Goal: Task Accomplishment & Management: Use online tool/utility

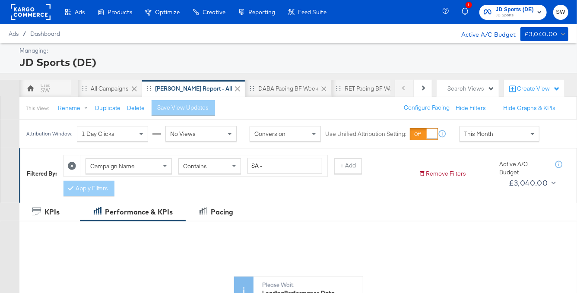
click at [499, 12] on span "JD Sports" at bounding box center [514, 15] width 38 height 7
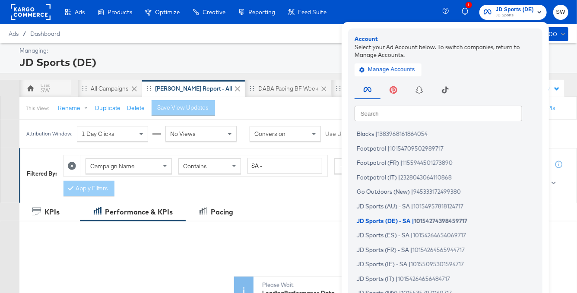
click at [419, 113] on input "text" at bounding box center [437, 113] width 167 height 16
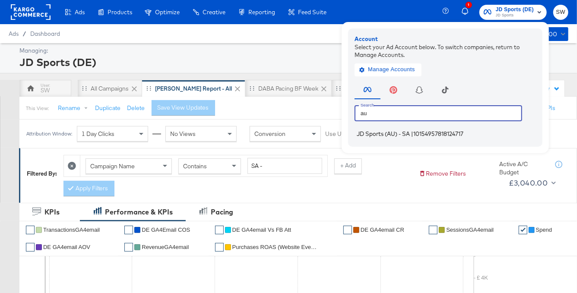
type input "au"
click at [383, 136] on span "JD Sports (AU) - SA" at bounding box center [382, 133] width 53 height 7
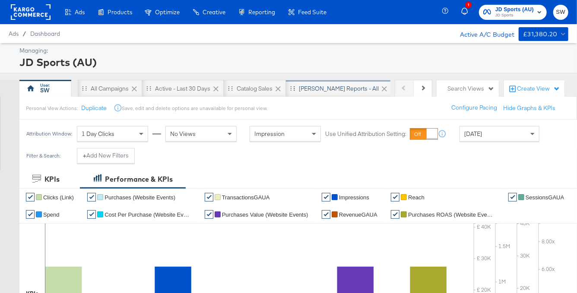
click at [329, 89] on div "SA - JD Reports - All" at bounding box center [339, 89] width 80 height 8
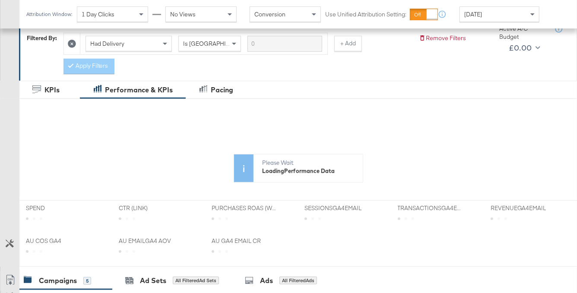
scroll to position [437, 0]
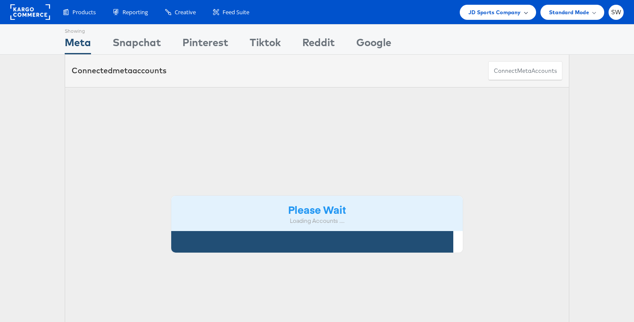
click at [511, 14] on span "JD Sports Company" at bounding box center [495, 12] width 53 height 9
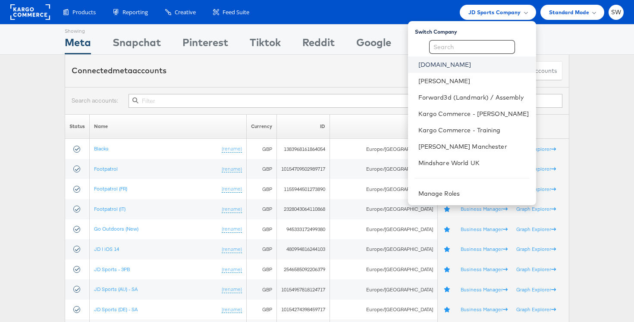
click at [437, 64] on link "ao.com" at bounding box center [474, 64] width 111 height 9
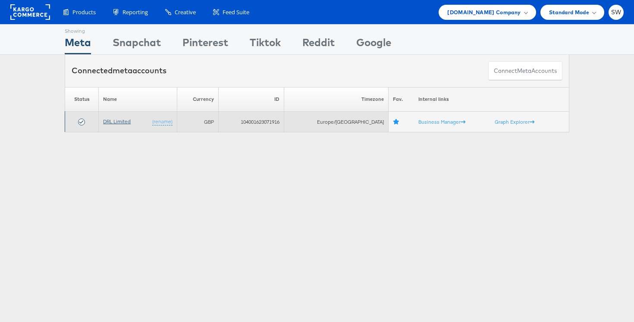
click at [119, 120] on link "DRL Limited" at bounding box center [117, 121] width 28 height 6
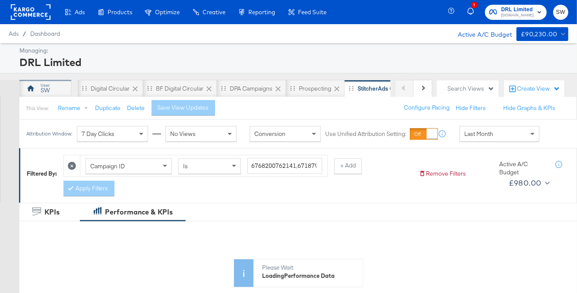
click at [54, 87] on div "SW" at bounding box center [45, 88] width 52 height 17
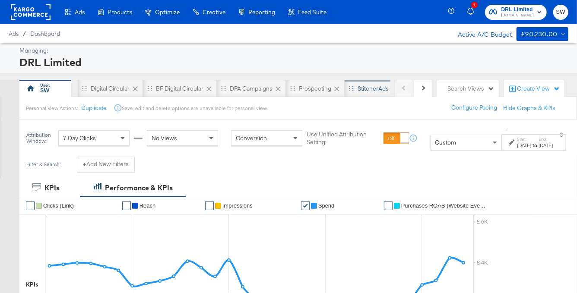
click at [359, 94] on div "StitcherAds Campaigns" at bounding box center [388, 88] width 89 height 17
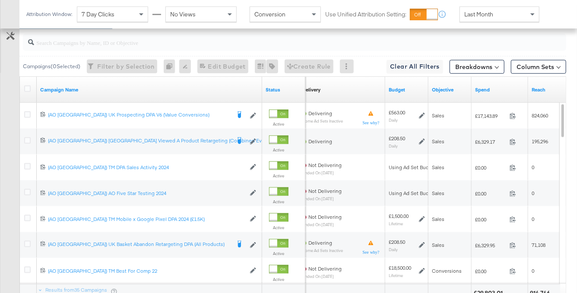
scroll to position [388, 0]
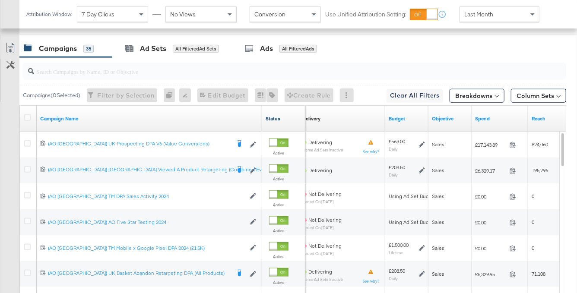
click at [278, 118] on link "Status" at bounding box center [283, 118] width 36 height 7
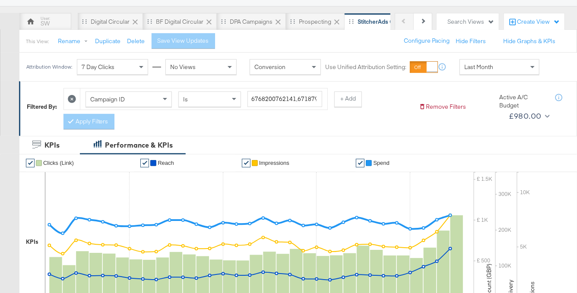
scroll to position [0, 0]
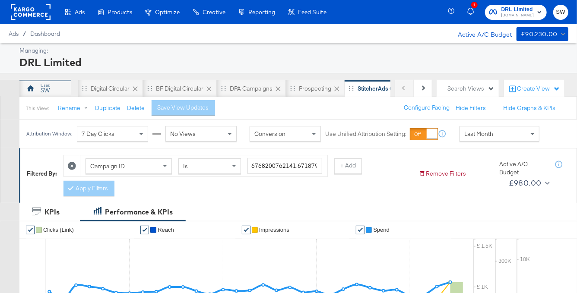
click at [34, 91] on icon at bounding box center [30, 88] width 9 height 9
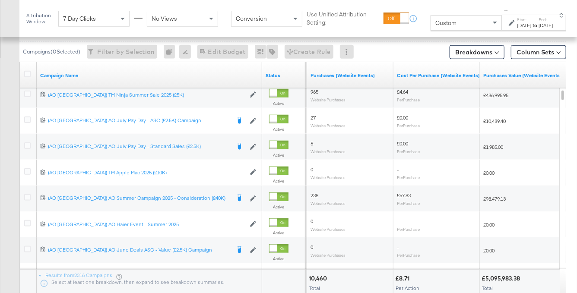
scroll to position [473, 0]
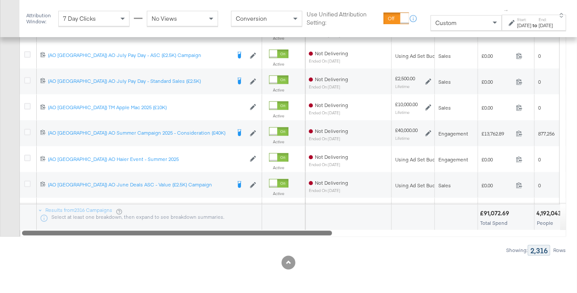
drag, startPoint x: 268, startPoint y: 232, endPoint x: 0, endPoint y: 244, distance: 267.8
click at [0, 244] on div "Campaigns ( 0 Selected) Filter by Selection Filter 0 campaigns 0 Rename 0 campa…" at bounding box center [283, 102] width 566 height 307
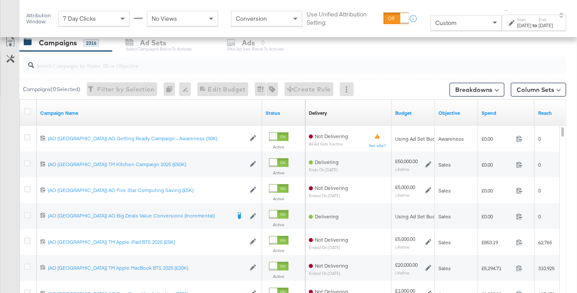
scroll to position [370, 0]
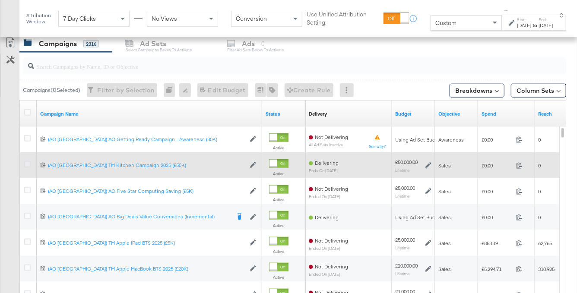
click at [28, 165] on icon at bounding box center [27, 164] width 6 height 6
click at [0, 0] on input "checkbox" at bounding box center [0, 0] width 0 height 0
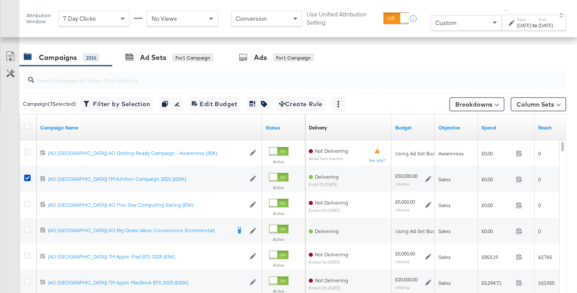
scroll to position [321, 0]
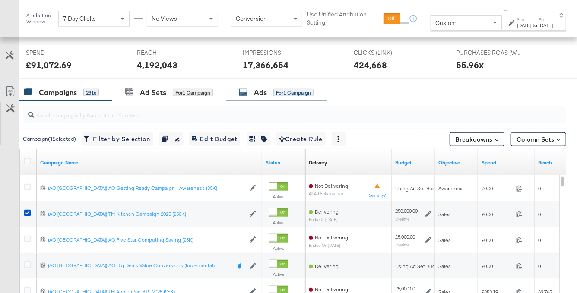
click at [272, 93] on div "Ads for 1 Campaign" at bounding box center [276, 93] width 75 height 10
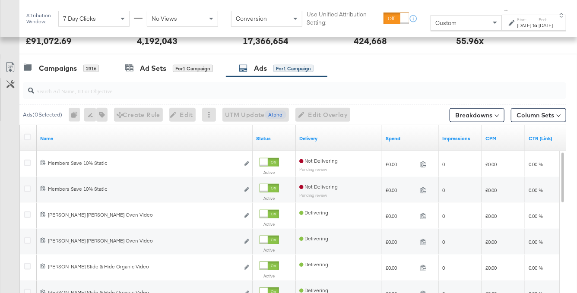
scroll to position [340, 0]
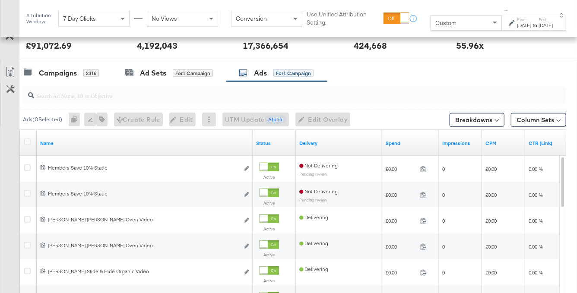
click at [365, 98] on input "search" at bounding box center [276, 92] width 484 height 17
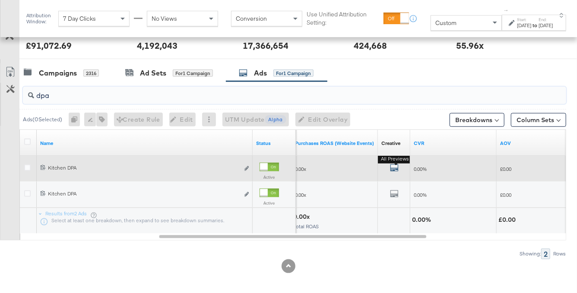
type input "dpa"
click at [391, 167] on icon "default" at bounding box center [394, 168] width 9 height 9
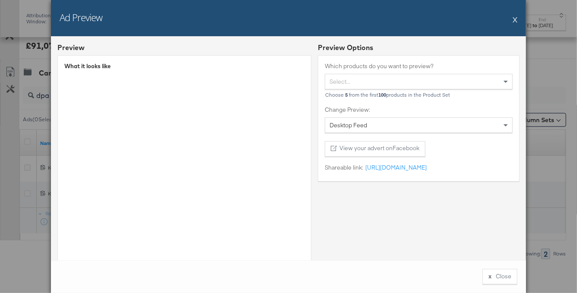
click at [516, 19] on button "X" at bounding box center [514, 19] width 5 height 17
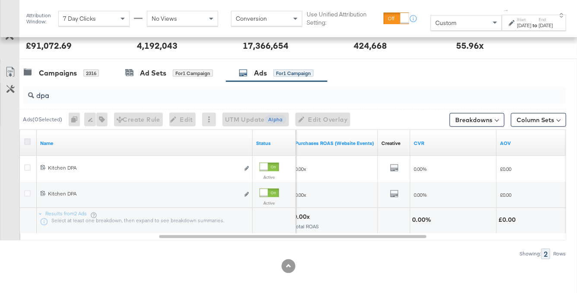
click at [27, 142] on icon at bounding box center [27, 142] width 6 height 6
click at [0, 0] on input "checkbox" at bounding box center [0, 0] width 0 height 0
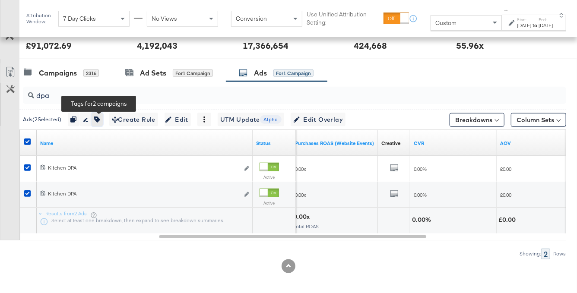
click at [97, 120] on icon "button" at bounding box center [97, 120] width 6 height 6
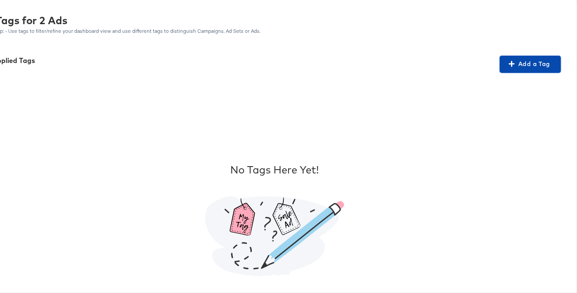
click at [514, 63] on icon "button" at bounding box center [511, 64] width 6 height 6
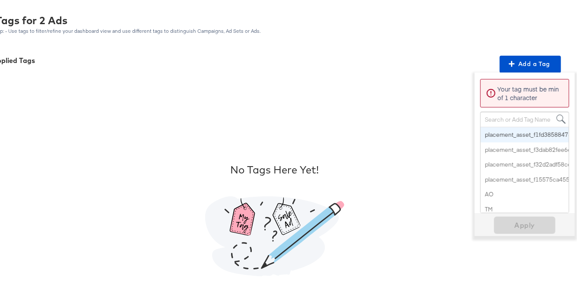
click at [501, 120] on div "Search or Add Tag Name" at bounding box center [524, 119] width 88 height 15
type input "per"
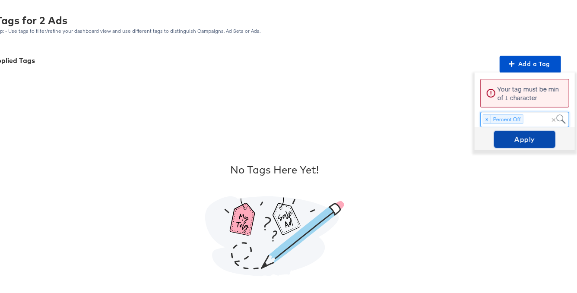
click at [513, 141] on span "Apply" at bounding box center [524, 139] width 54 height 12
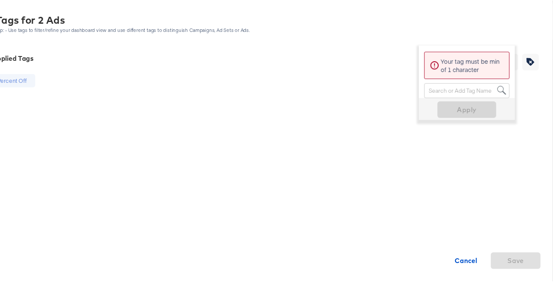
scroll to position [344, 0]
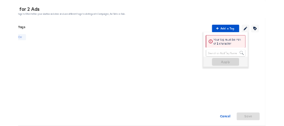
scroll to position [340, 0]
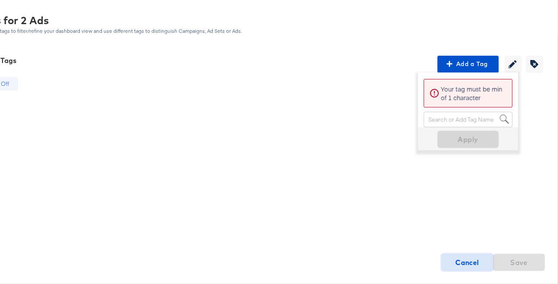
click at [459, 264] on strong "Cancel" at bounding box center [468, 262] width 24 height 12
click at [466, 261] on strong "Cancel" at bounding box center [468, 262] width 24 height 12
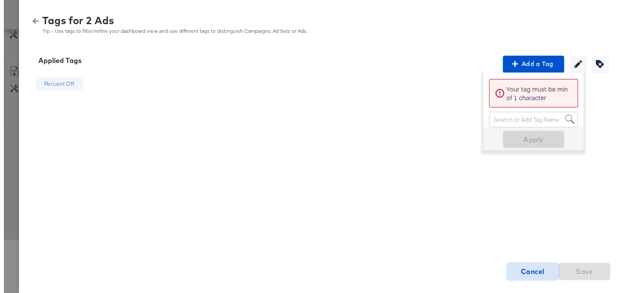
scroll to position [340, 0]
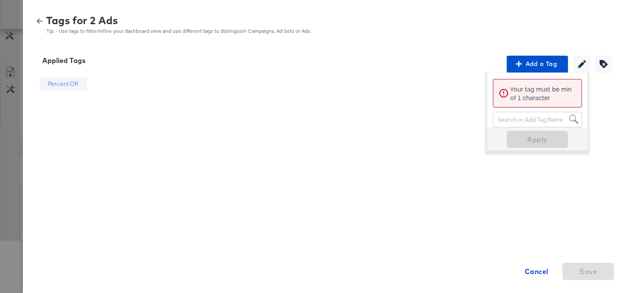
click at [38, 21] on icon "button" at bounding box center [40, 21] width 6 height 5
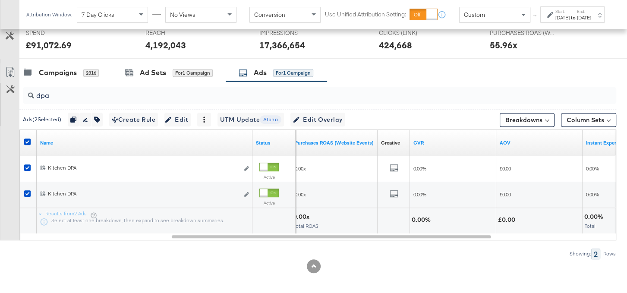
click at [25, 138] on div at bounding box center [29, 143] width 16 height 16
click at [29, 141] on icon at bounding box center [27, 142] width 6 height 6
click at [0, 0] on input "checkbox" at bounding box center [0, 0] width 0 height 0
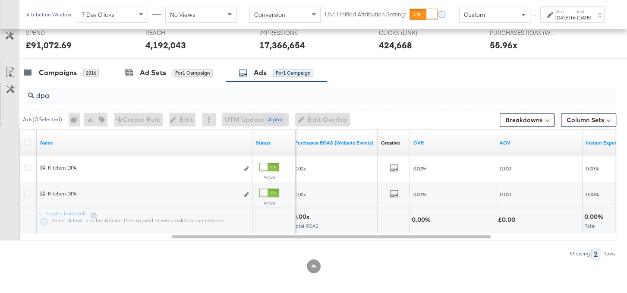
click at [49, 104] on div "dpa" at bounding box center [319, 95] width 593 height 21
click at [49, 103] on div "dpa" at bounding box center [319, 95] width 593 height 17
click at [46, 96] on input "dpa" at bounding box center [298, 92] width 529 height 17
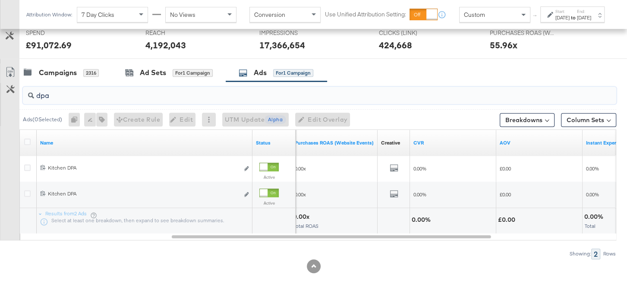
click at [46, 96] on input "dpa" at bounding box center [298, 92] width 529 height 17
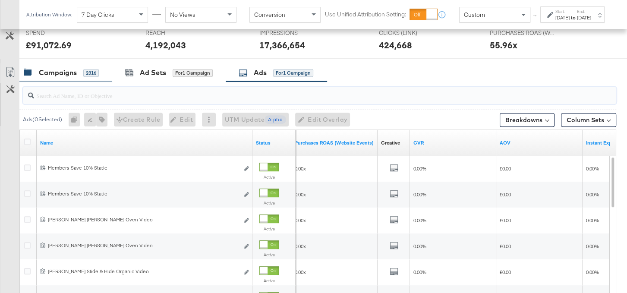
click at [44, 75] on div "Campaigns" at bounding box center [58, 73] width 38 height 10
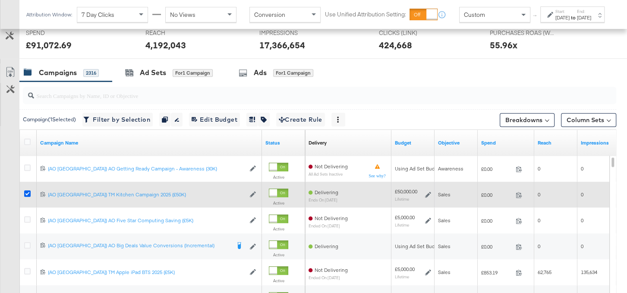
click at [26, 192] on icon at bounding box center [27, 193] width 6 height 6
click at [0, 0] on input "checkbox" at bounding box center [0, 0] width 0 height 0
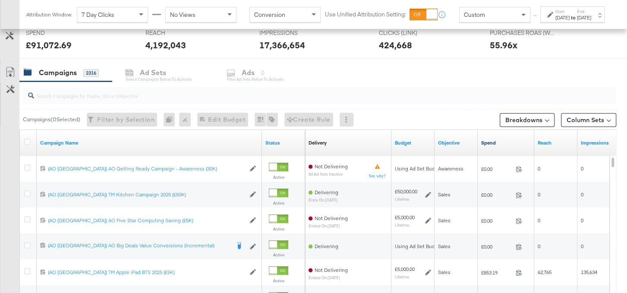
click at [504, 144] on link "Spend" at bounding box center [506, 142] width 50 height 7
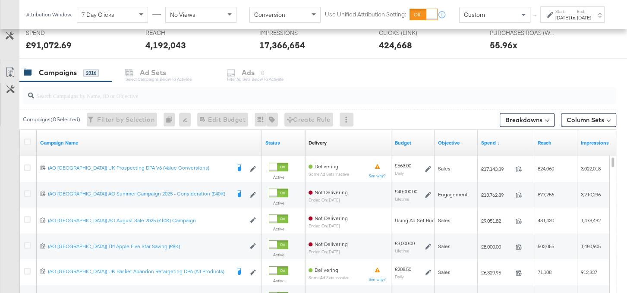
click at [493, 22] on div "Custom" at bounding box center [495, 14] width 70 height 15
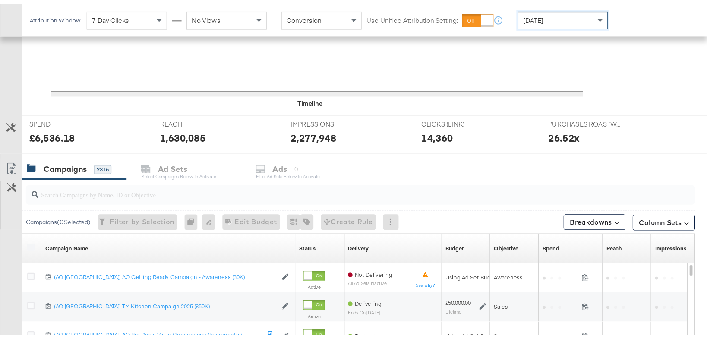
scroll to position [332, 0]
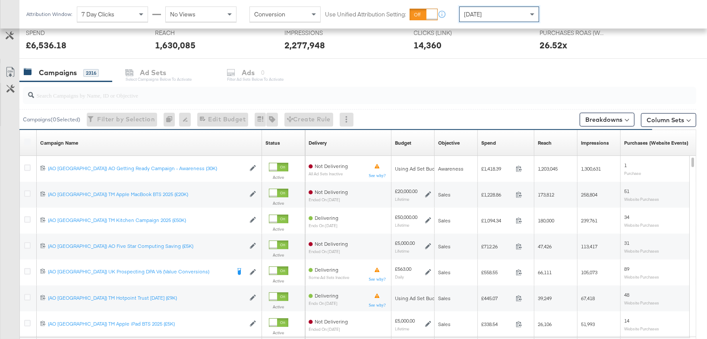
click at [506, 143] on div "Spend Sorting Unavailable" at bounding box center [506, 143] width 57 height 14
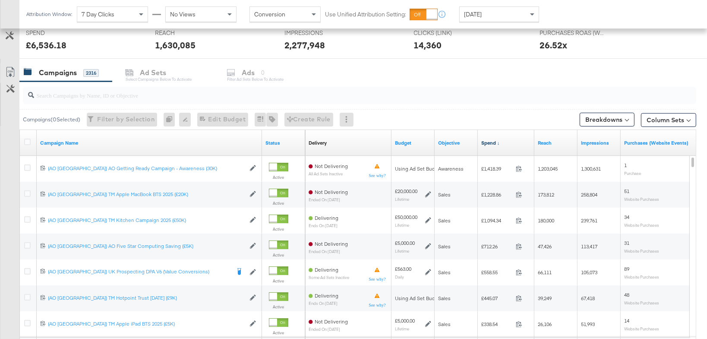
click at [504, 145] on link "Spend ↓" at bounding box center [506, 142] width 50 height 7
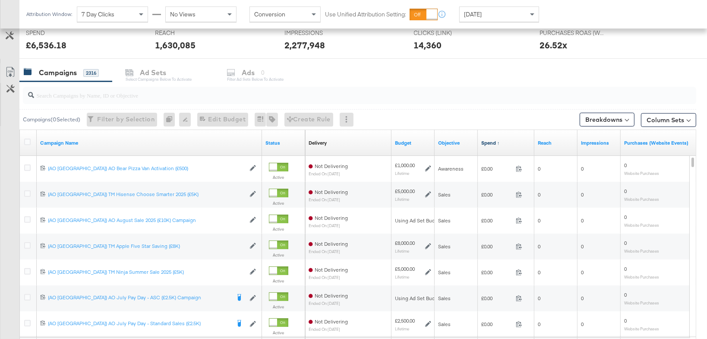
click at [504, 145] on link "Spend ↑" at bounding box center [506, 142] width 50 height 7
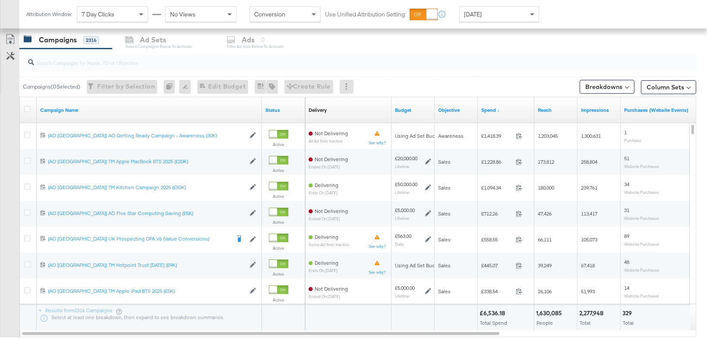
scroll to position [387, 0]
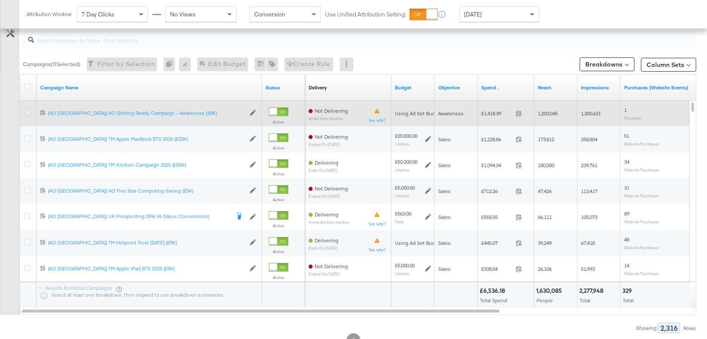
click at [28, 112] on icon at bounding box center [27, 112] width 6 height 6
click at [0, 0] on input "checkbox" at bounding box center [0, 0] width 0 height 0
click at [28, 112] on icon at bounding box center [27, 112] width 6 height 6
click at [0, 0] on input "checkbox" at bounding box center [0, 0] width 0 height 0
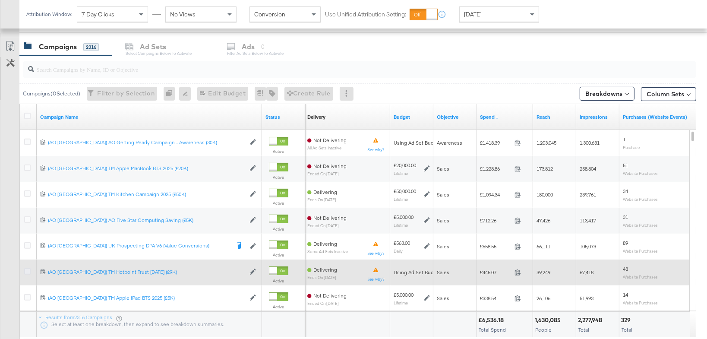
scroll to position [342, 0]
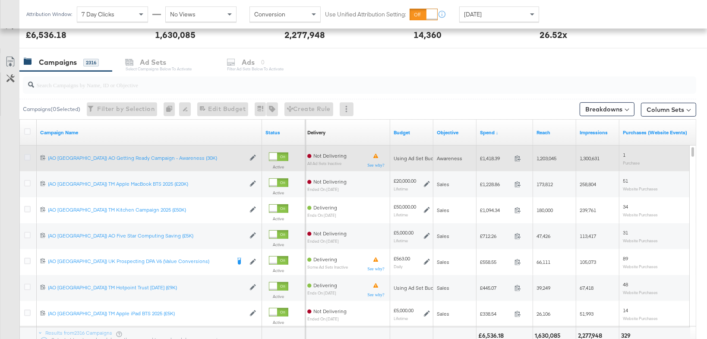
click at [30, 154] on icon at bounding box center [27, 157] width 6 height 6
click at [0, 0] on input "checkbox" at bounding box center [0, 0] width 0 height 0
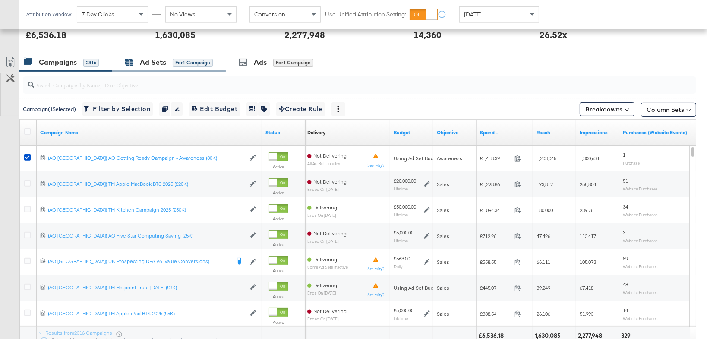
click at [157, 60] on div "Ad Sets" at bounding box center [153, 62] width 26 height 10
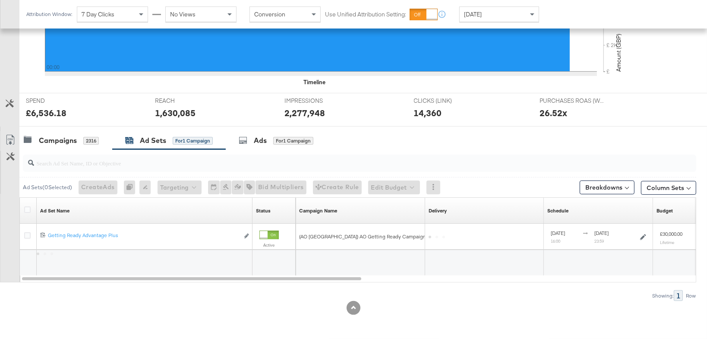
scroll to position [263, 0]
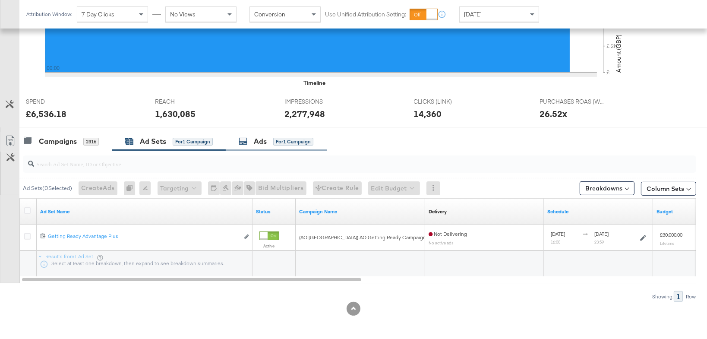
click at [280, 140] on div "for 1 Campaign" at bounding box center [293, 142] width 40 height 8
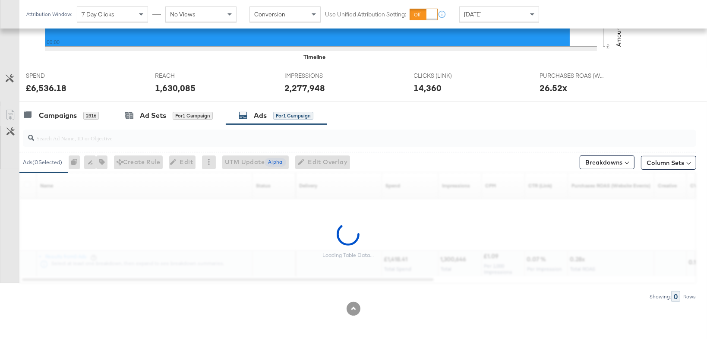
scroll to position [342, 0]
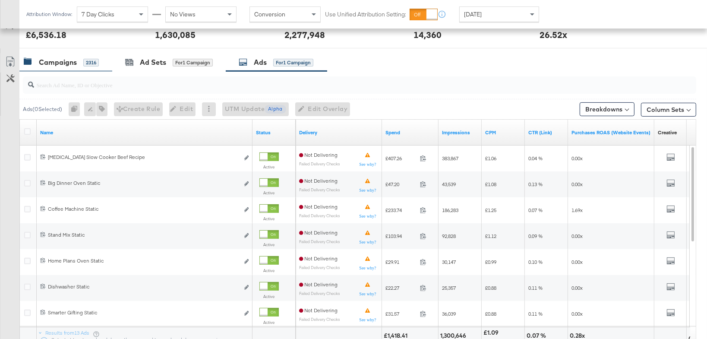
click at [70, 68] on div "Campaigns 2316" at bounding box center [65, 62] width 93 height 19
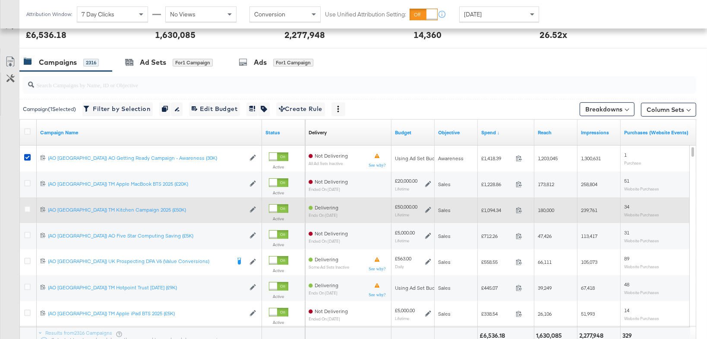
scroll to position [321, 0]
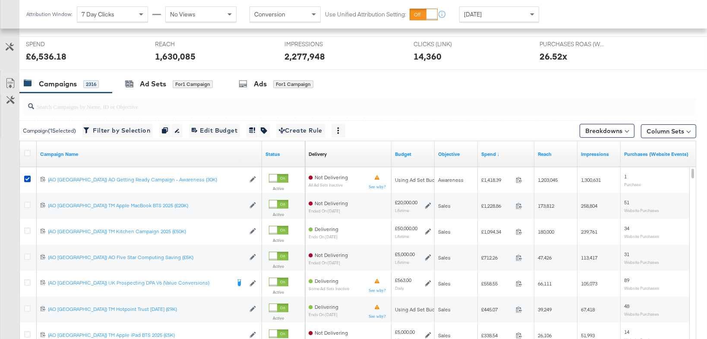
click at [494, 18] on div "[DATE]" at bounding box center [499, 14] width 79 height 15
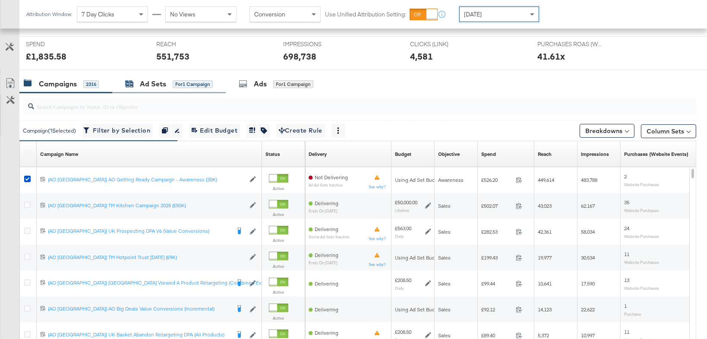
click at [166, 85] on div "Ad Sets for 1 Campaign" at bounding box center [169, 84] width 88 height 10
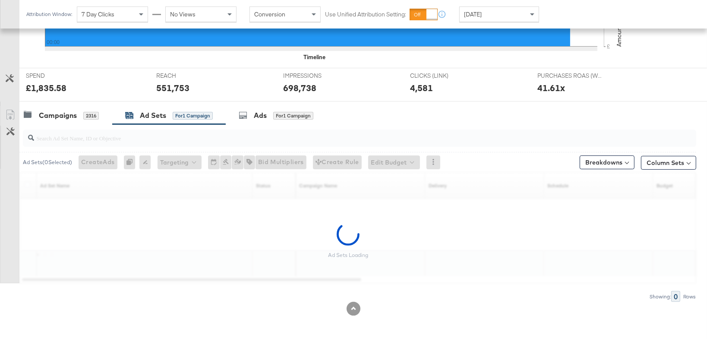
scroll to position [263, 0]
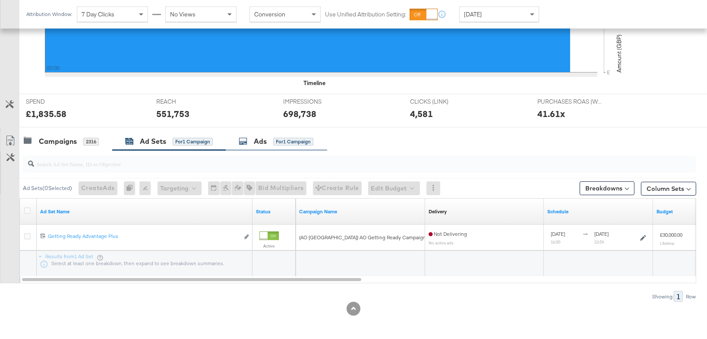
click at [286, 144] on div "for 1 Campaign" at bounding box center [293, 142] width 40 height 8
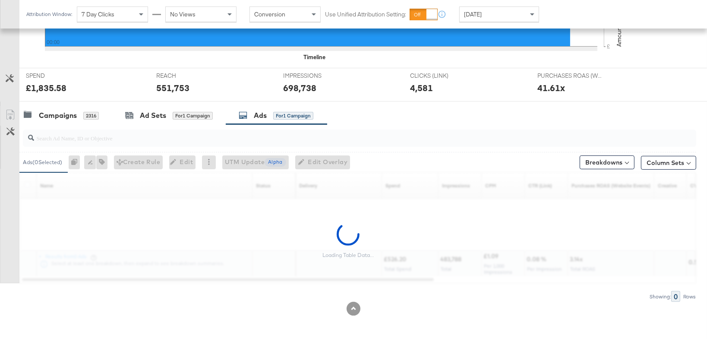
scroll to position [321, 0]
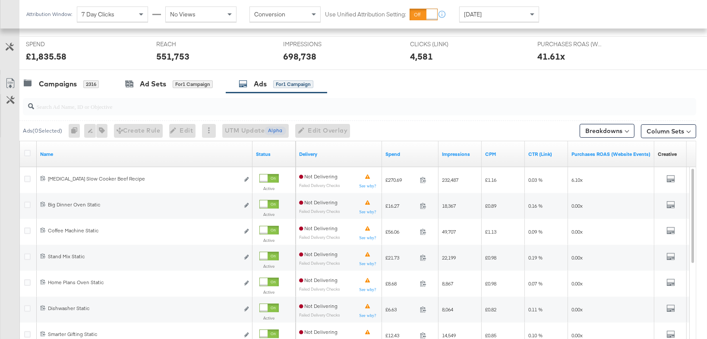
click at [173, 103] on input "search" at bounding box center [334, 103] width 601 height 17
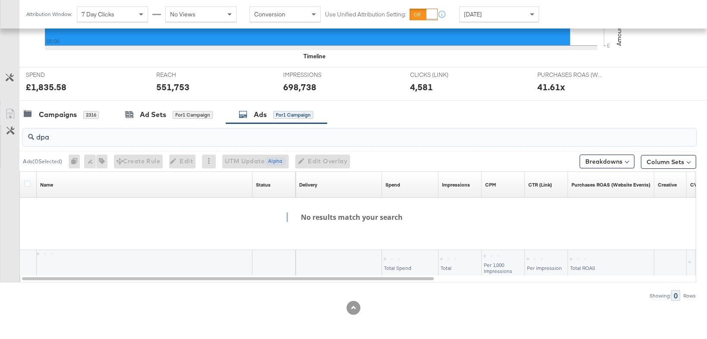
scroll to position [289, 0]
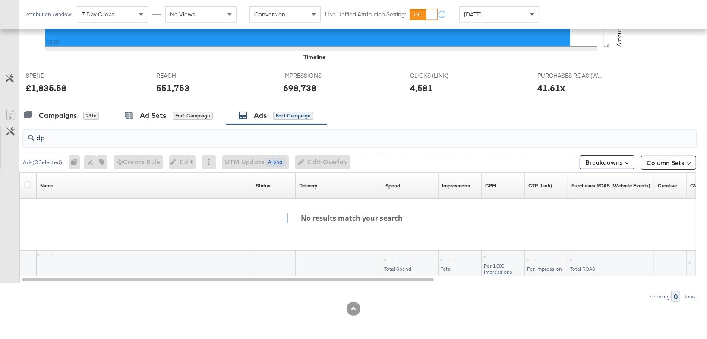
type input "d"
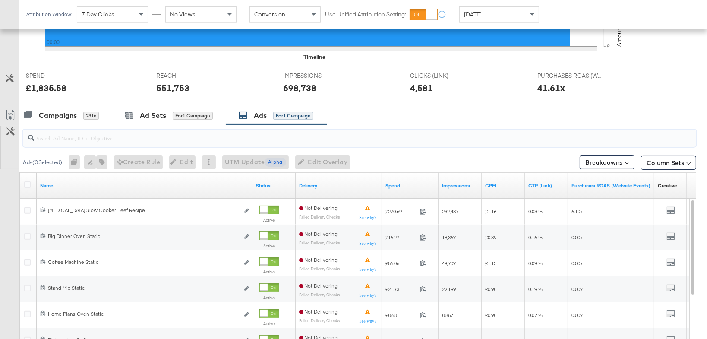
scroll to position [321, 0]
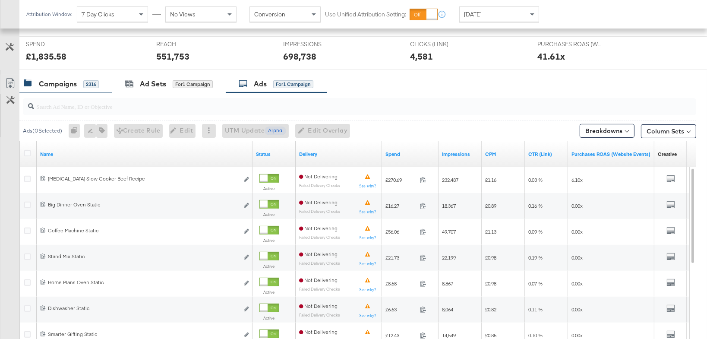
click at [48, 91] on div "Campaigns 2316" at bounding box center [65, 84] width 93 height 19
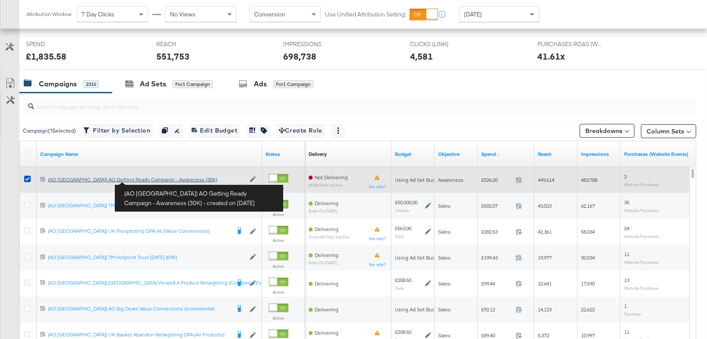
click at [149, 181] on div "(AO UK) AO Getting Ready Campaign - Awareness (30K) (AO UK) AO Getting Ready Ca…" at bounding box center [146, 179] width 197 height 7
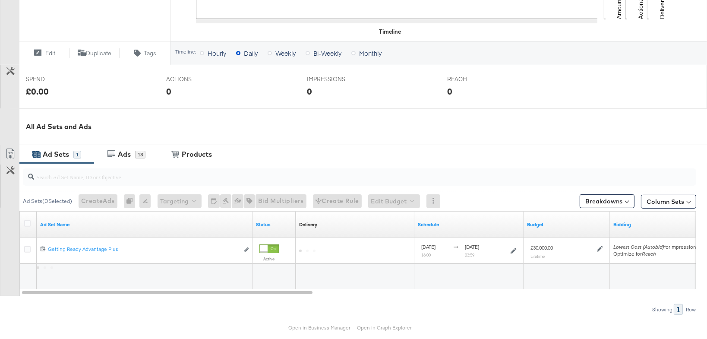
scroll to position [320, 0]
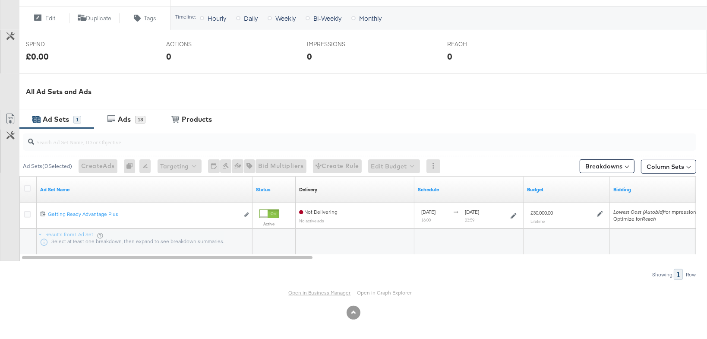
click at [315, 293] on link "Open in Business Manager" at bounding box center [320, 292] width 62 height 6
click at [126, 119] on div "Ads" at bounding box center [124, 119] width 13 height 10
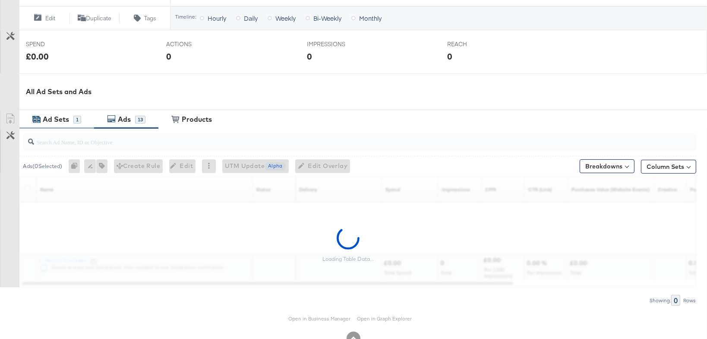
click at [69, 117] on div "Ad Sets" at bounding box center [57, 119] width 33 height 10
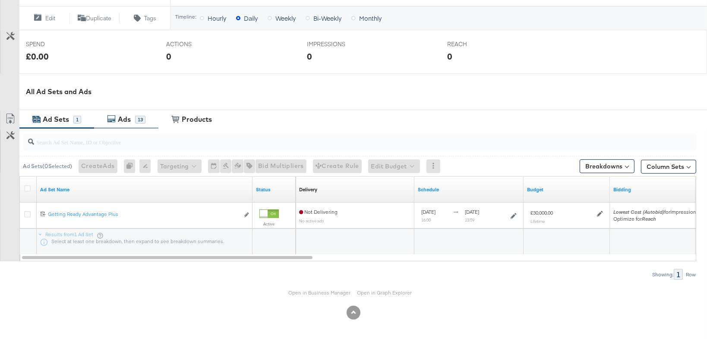
click at [142, 118] on div "13" at bounding box center [140, 120] width 10 height 8
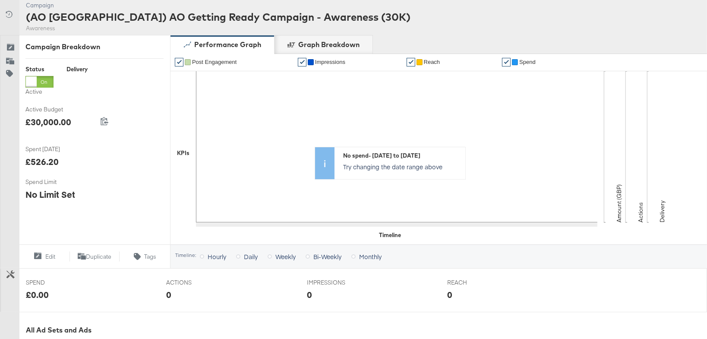
scroll to position [0, 0]
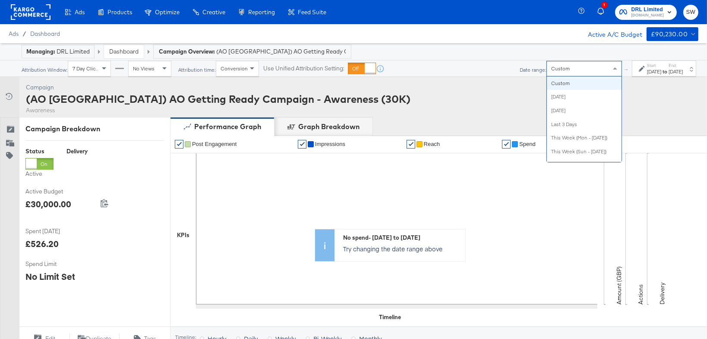
click at [573, 71] on div "Custom" at bounding box center [584, 68] width 75 height 15
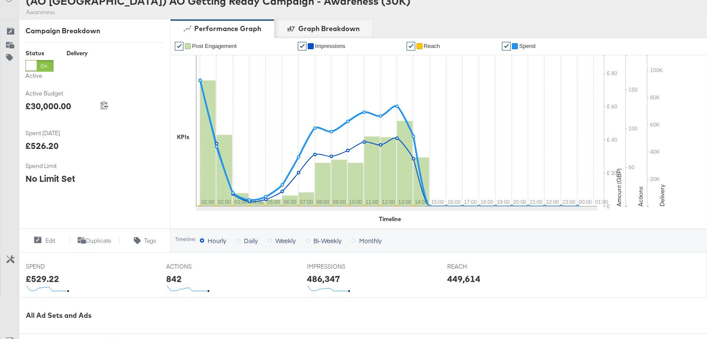
scroll to position [85, 0]
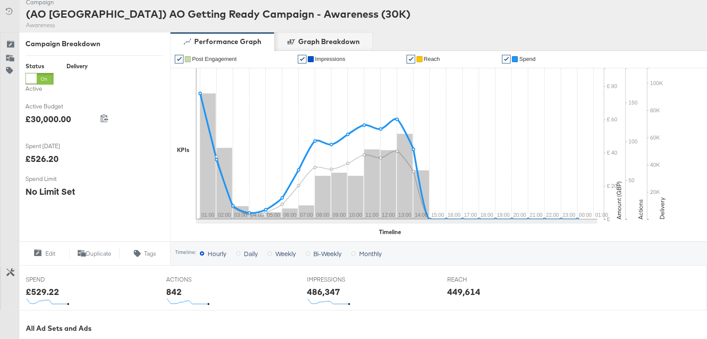
click at [521, 57] on span "Spend" at bounding box center [527, 59] width 16 height 6
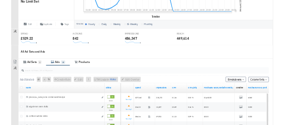
scroll to position [476, 0]
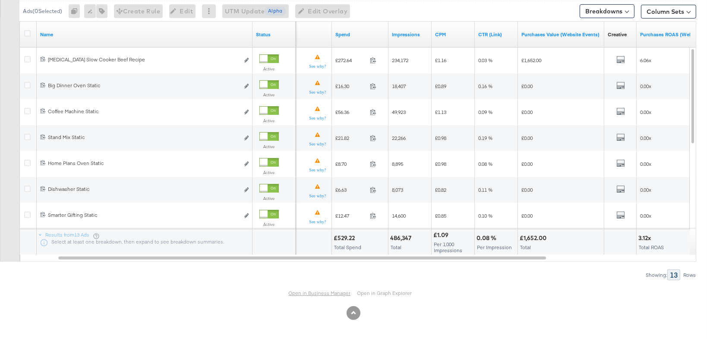
click at [334, 292] on link "Open in Business Manager" at bounding box center [320, 293] width 62 height 6
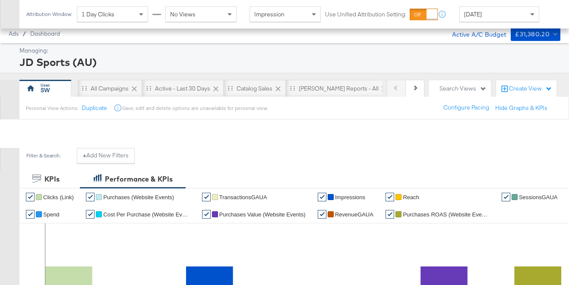
scroll to position [334, 0]
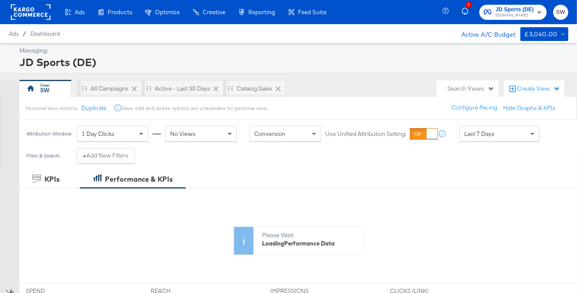
click at [515, 12] on span "JD Sports (DE)" at bounding box center [514, 9] width 38 height 9
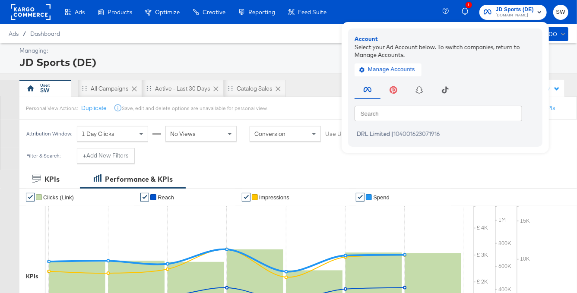
click at [38, 9] on rect at bounding box center [31, 12] width 40 height 16
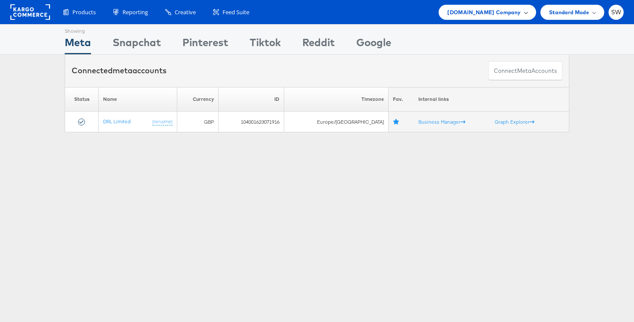
click at [485, 12] on span "[DOMAIN_NAME] Company" at bounding box center [483, 12] width 73 height 9
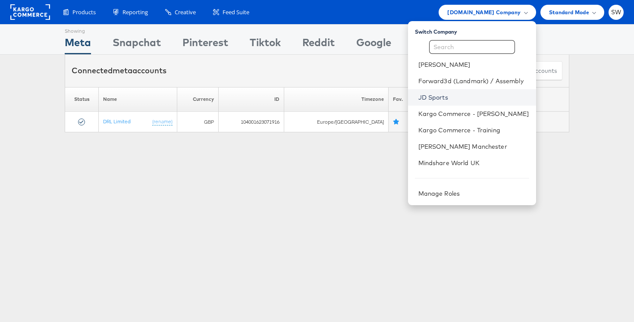
click at [441, 95] on link "JD Sports" at bounding box center [474, 97] width 111 height 9
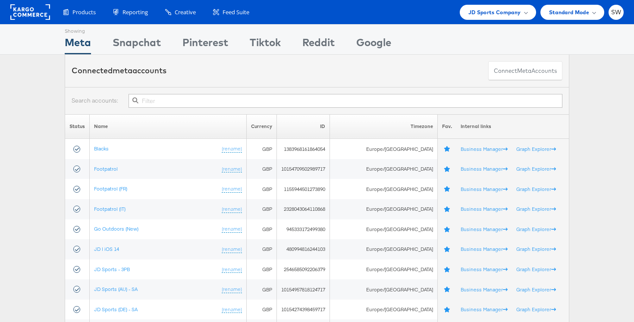
click at [391, 102] on input "text" at bounding box center [346, 101] width 434 height 14
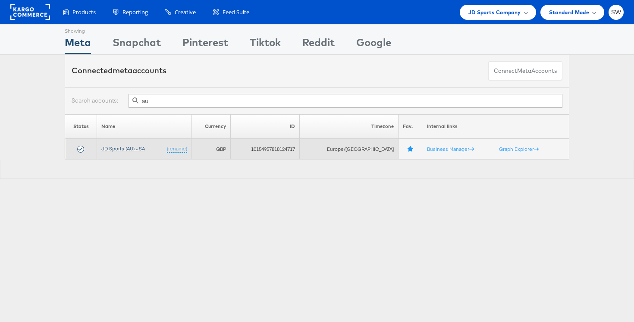
type input "au"
click at [145, 150] on link "JD Sports (AU) - SA" at bounding box center [123, 148] width 44 height 6
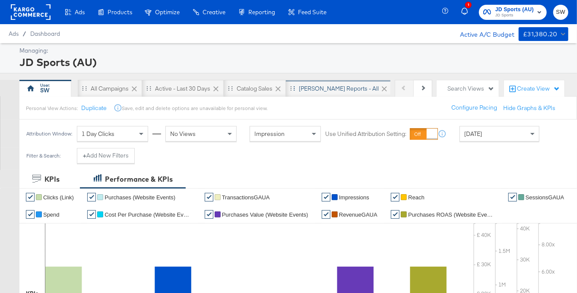
click at [329, 87] on div "SA - JD Reports - All" at bounding box center [339, 89] width 80 height 8
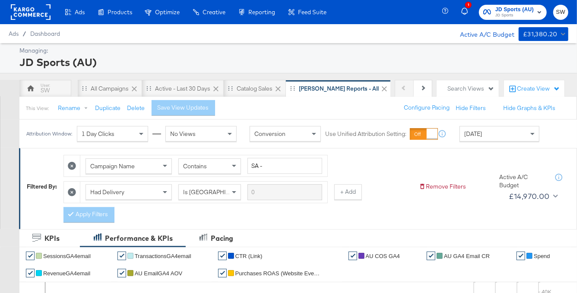
click at [495, 132] on div "Yesterday" at bounding box center [499, 133] width 79 height 15
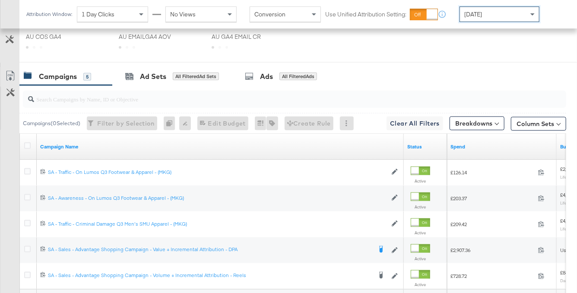
scroll to position [521, 0]
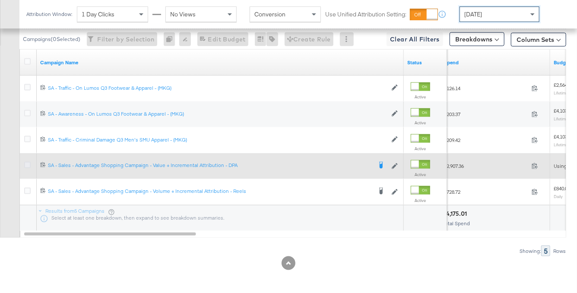
click at [28, 163] on icon at bounding box center [27, 165] width 6 height 6
click at [0, 0] on input "checkbox" at bounding box center [0, 0] width 0 height 0
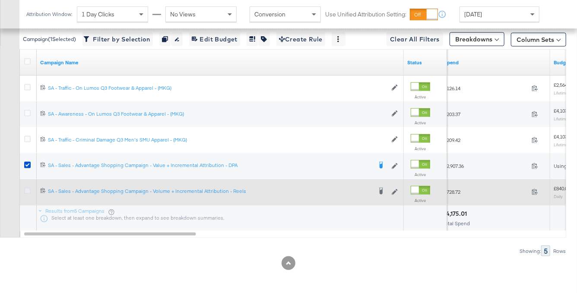
click at [28, 190] on icon at bounding box center [27, 191] width 6 height 6
click at [0, 0] on input "checkbox" at bounding box center [0, 0] width 0 height 0
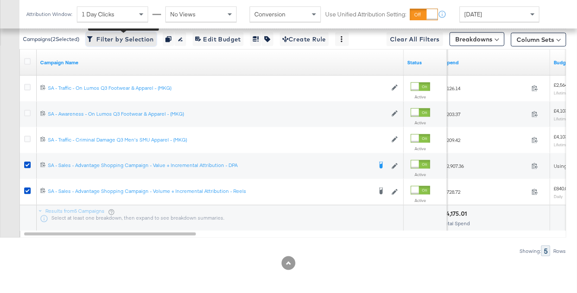
click at [108, 41] on span "Filter by Selection Filter 2 campaigns" at bounding box center [120, 39] width 65 height 11
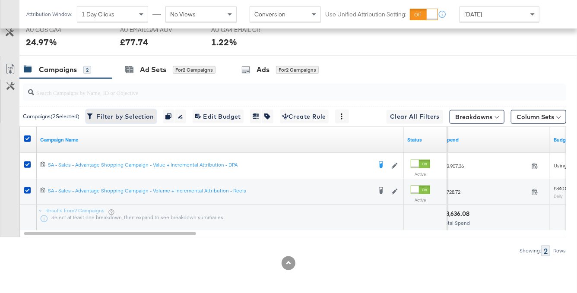
scroll to position [297, 0]
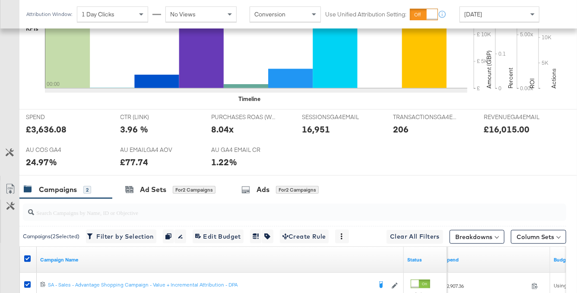
click at [505, 16] on div "[DATE]" at bounding box center [499, 14] width 79 height 15
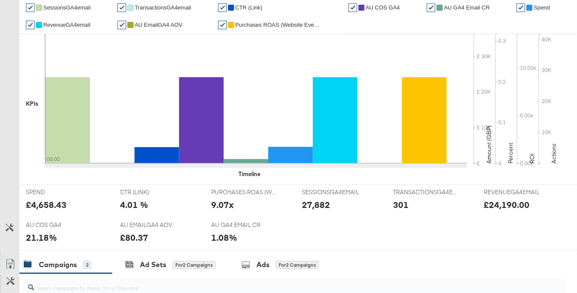
scroll to position [0, 0]
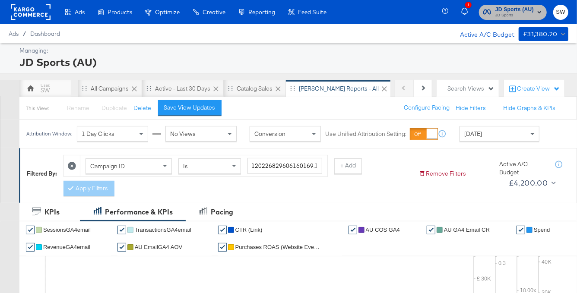
click at [518, 13] on span "JD Sports" at bounding box center [514, 15] width 38 height 7
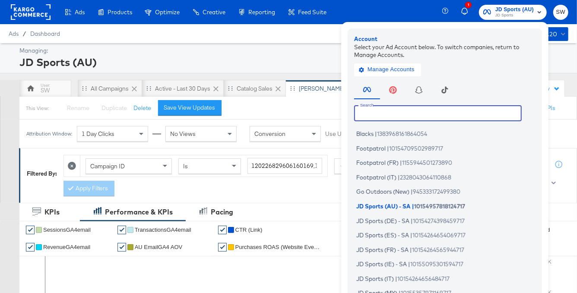
click at [475, 116] on input "text" at bounding box center [437, 113] width 167 height 16
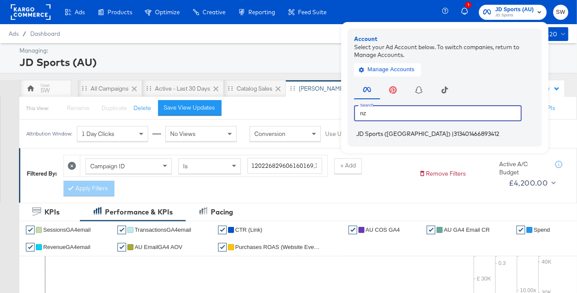
type input "nz"
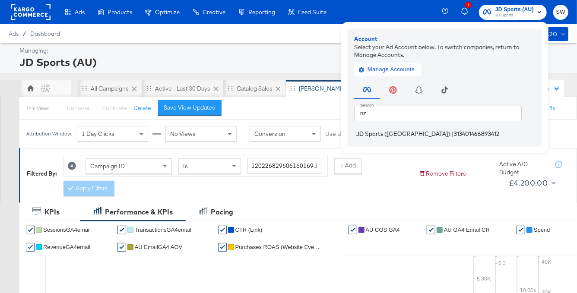
click at [472, 133] on li "JD Sports (NZ) | 313401466893412" at bounding box center [447, 134] width 186 height 13
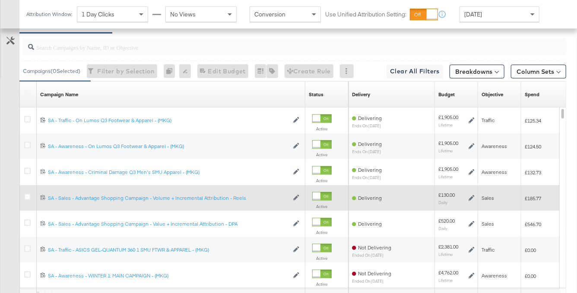
scroll to position [547, 0]
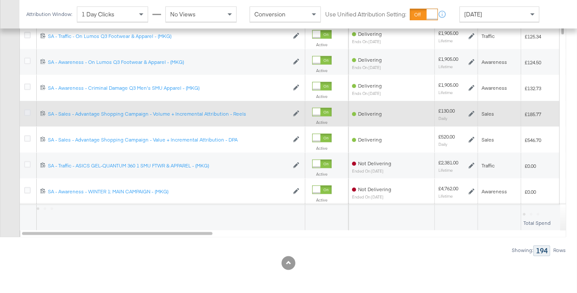
click at [29, 110] on icon at bounding box center [27, 113] width 6 height 6
click at [0, 0] on input "checkbox" at bounding box center [0, 0] width 0 height 0
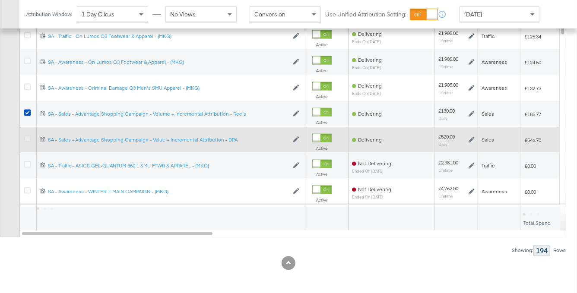
click at [28, 139] on icon at bounding box center [27, 139] width 6 height 6
click at [0, 0] on input "checkbox" at bounding box center [0, 0] width 0 height 0
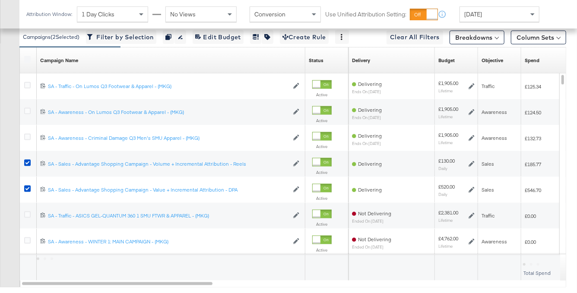
scroll to position [384, 0]
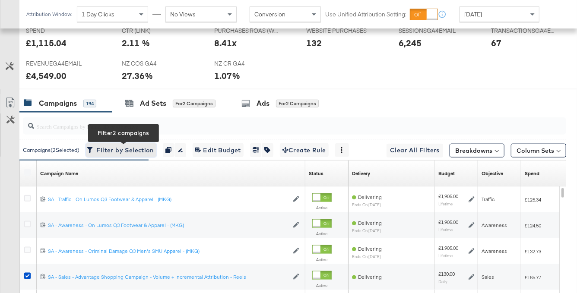
click at [120, 147] on span "Filter by Selection Filter 2 campaigns" at bounding box center [120, 150] width 65 height 11
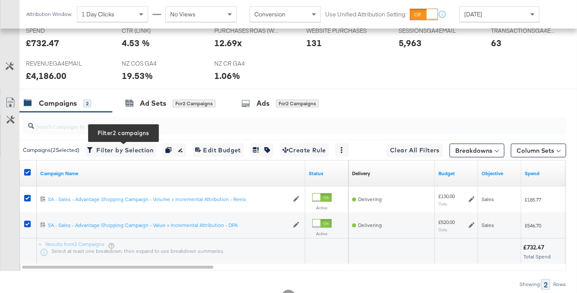
click at [491, 13] on div "[DATE]" at bounding box center [499, 14] width 79 height 15
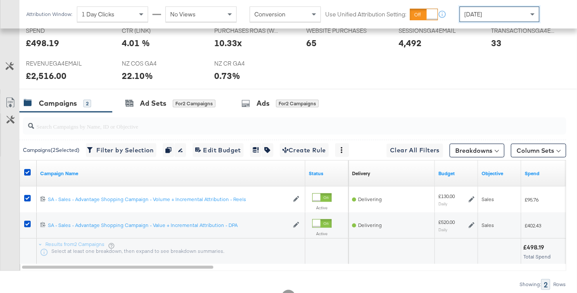
click at [496, 16] on div "[DATE]" at bounding box center [499, 14] width 79 height 15
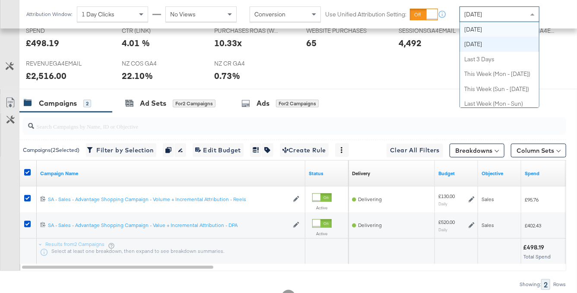
scroll to position [0, 0]
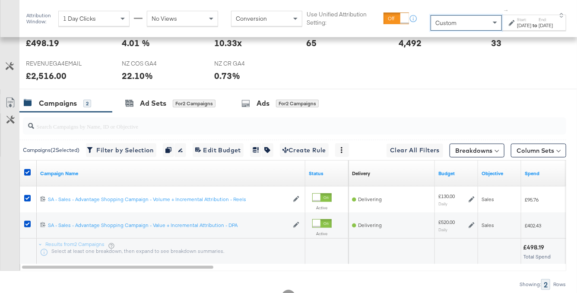
click at [517, 26] on div "[DATE]" at bounding box center [524, 25] width 14 height 7
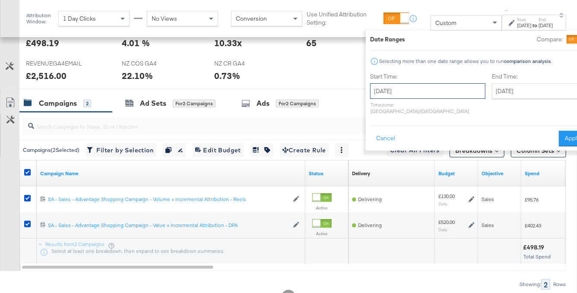
click at [420, 91] on input "[DATE]" at bounding box center [427, 91] width 115 height 16
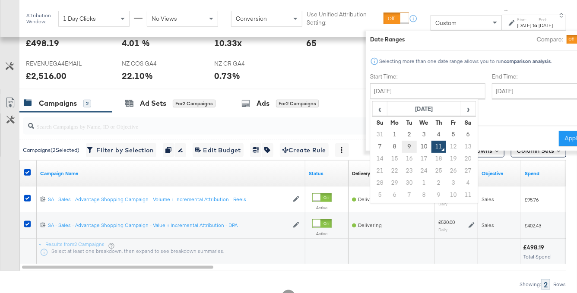
click at [402, 147] on td "9" at bounding box center [409, 147] width 15 height 12
type input "[DATE]"
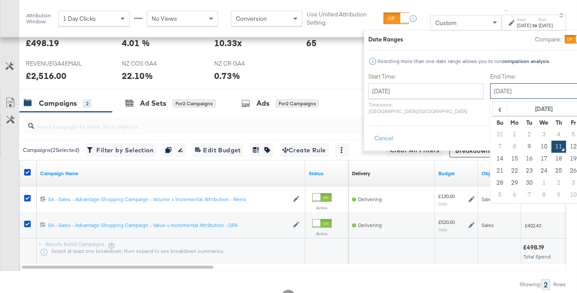
click at [490, 93] on input "[DATE]" at bounding box center [535, 91] width 91 height 16
click at [522, 145] on td "9" at bounding box center [529, 147] width 15 height 12
type input "[DATE]"
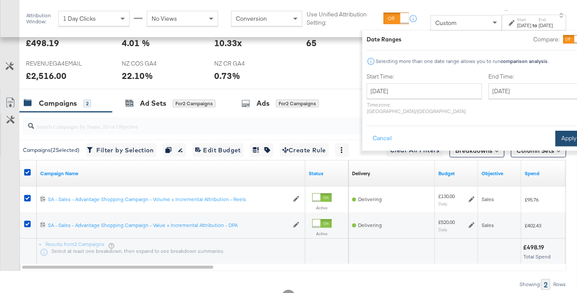
click at [555, 131] on button "Apply" at bounding box center [568, 139] width 27 height 16
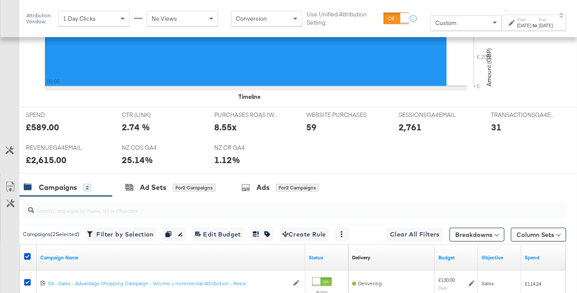
scroll to position [393, 0]
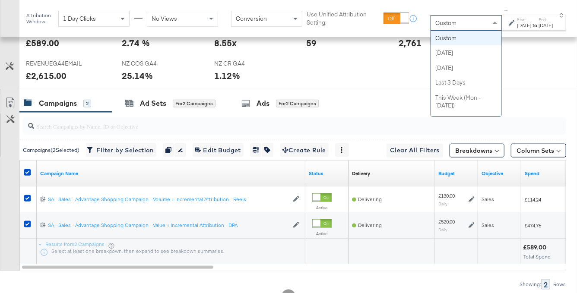
click at [440, 22] on div "Custom" at bounding box center [466, 23] width 70 height 15
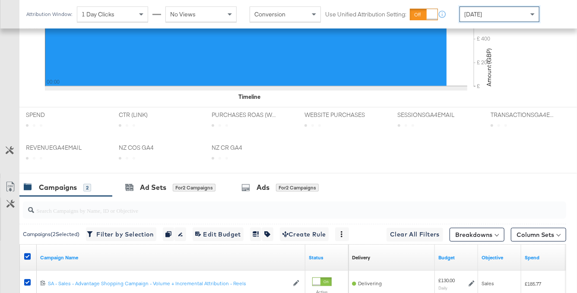
scroll to position [384, 0]
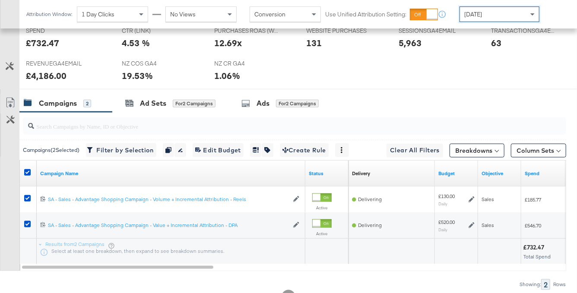
click at [493, 14] on div "[DATE]" at bounding box center [499, 14] width 79 height 15
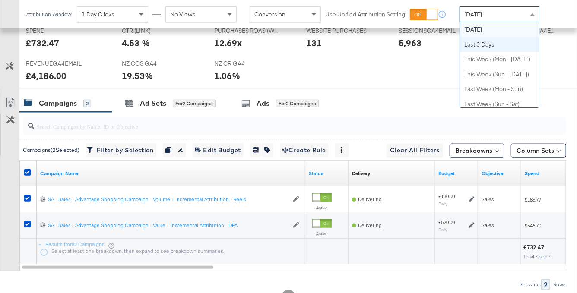
scroll to position [0, 0]
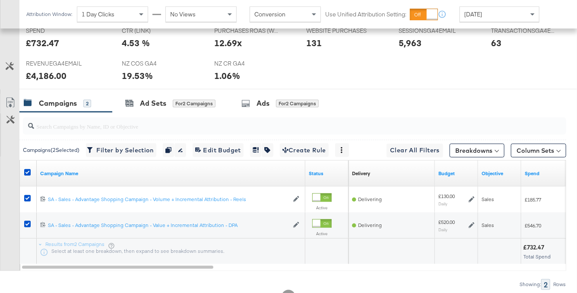
click at [424, 52] on div "SESSIONSGA4EMAIL SESSIONSGA4EMAIL 5,963" at bounding box center [438, 39] width 92 height 33
